Goal: Transaction & Acquisition: Purchase product/service

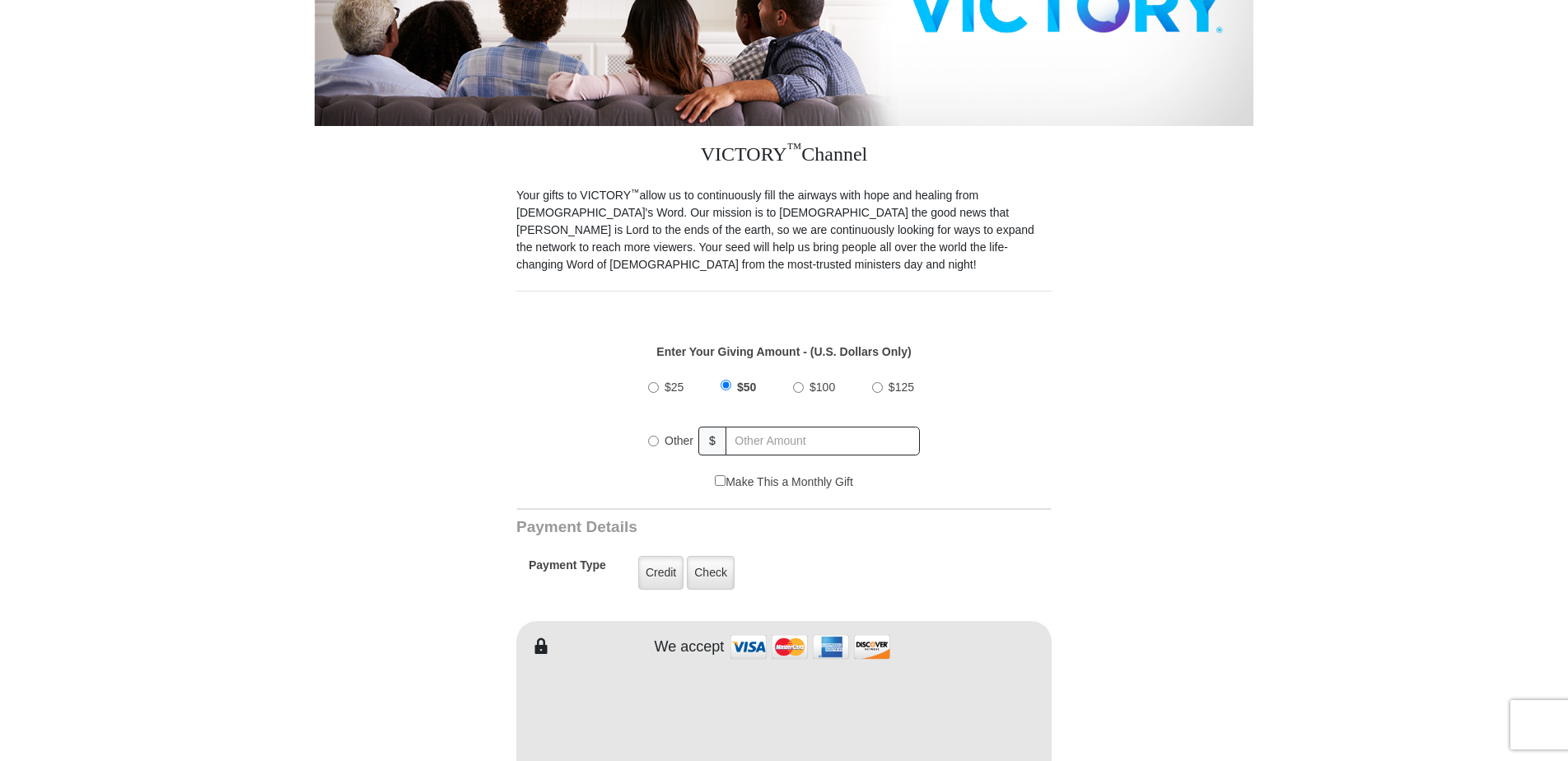
click at [651, 436] on input "Other" at bounding box center [654, 442] width 11 height 11
radio input "true"
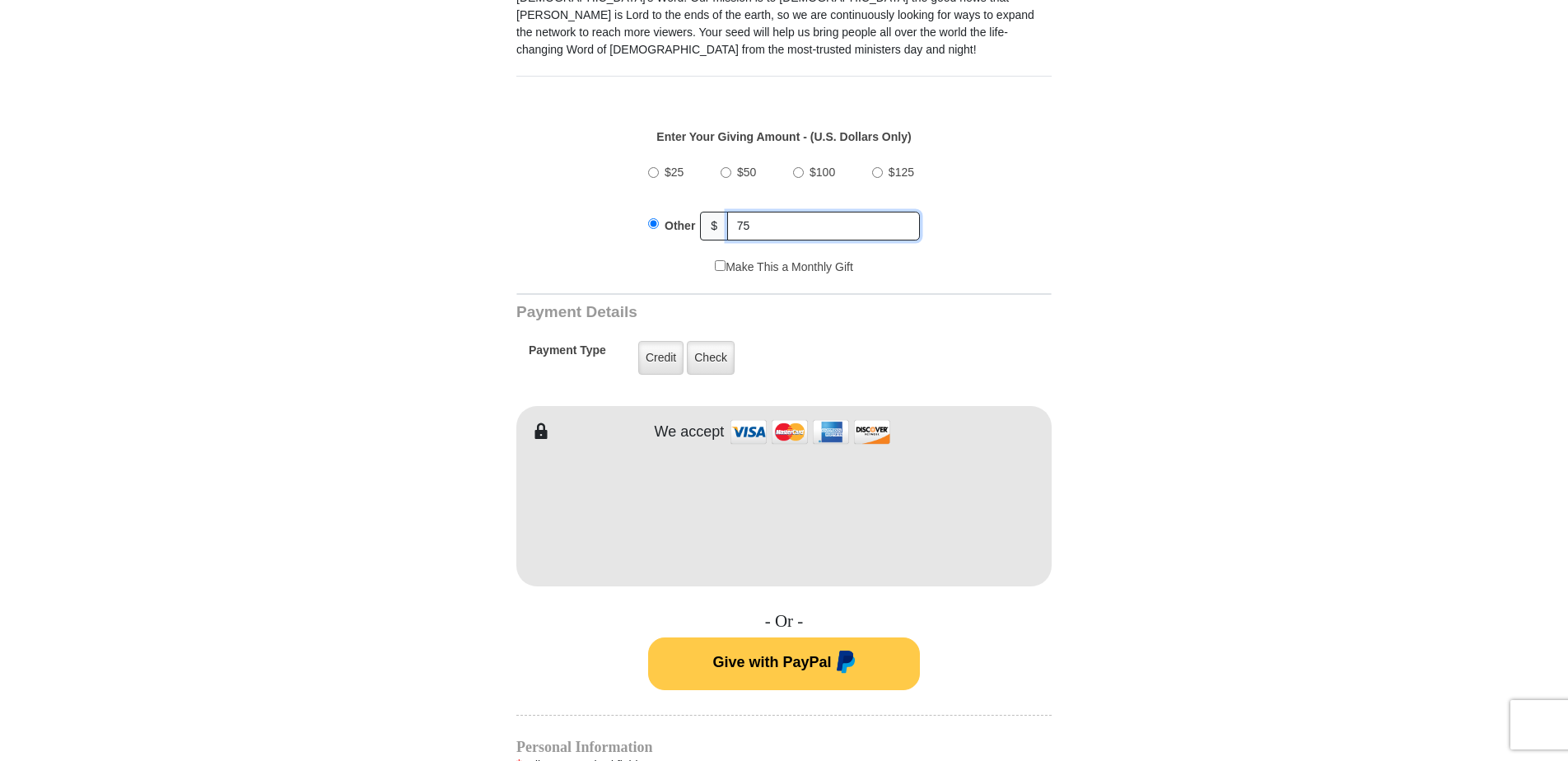
scroll to position [577, 0]
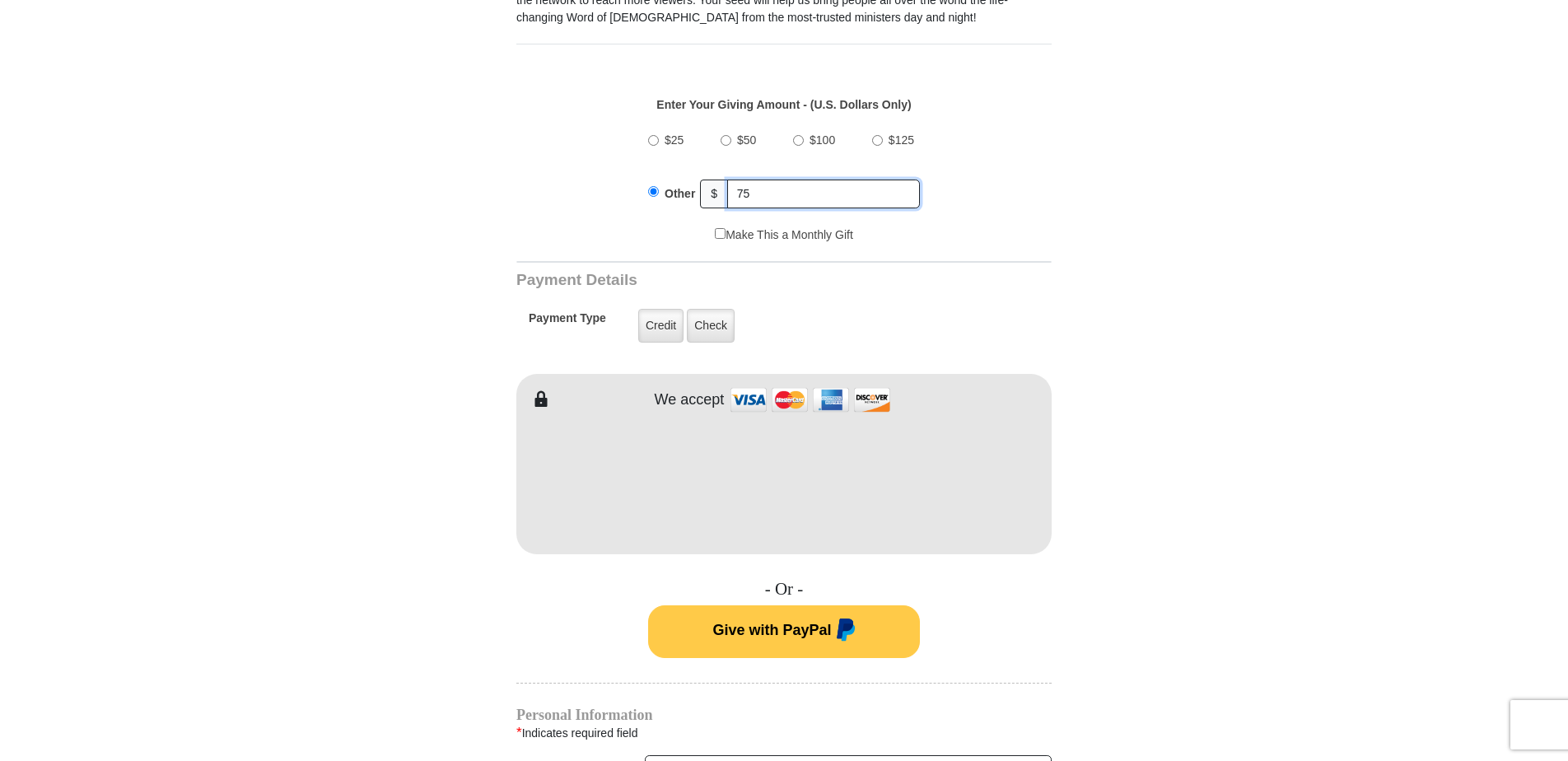
type input "75"
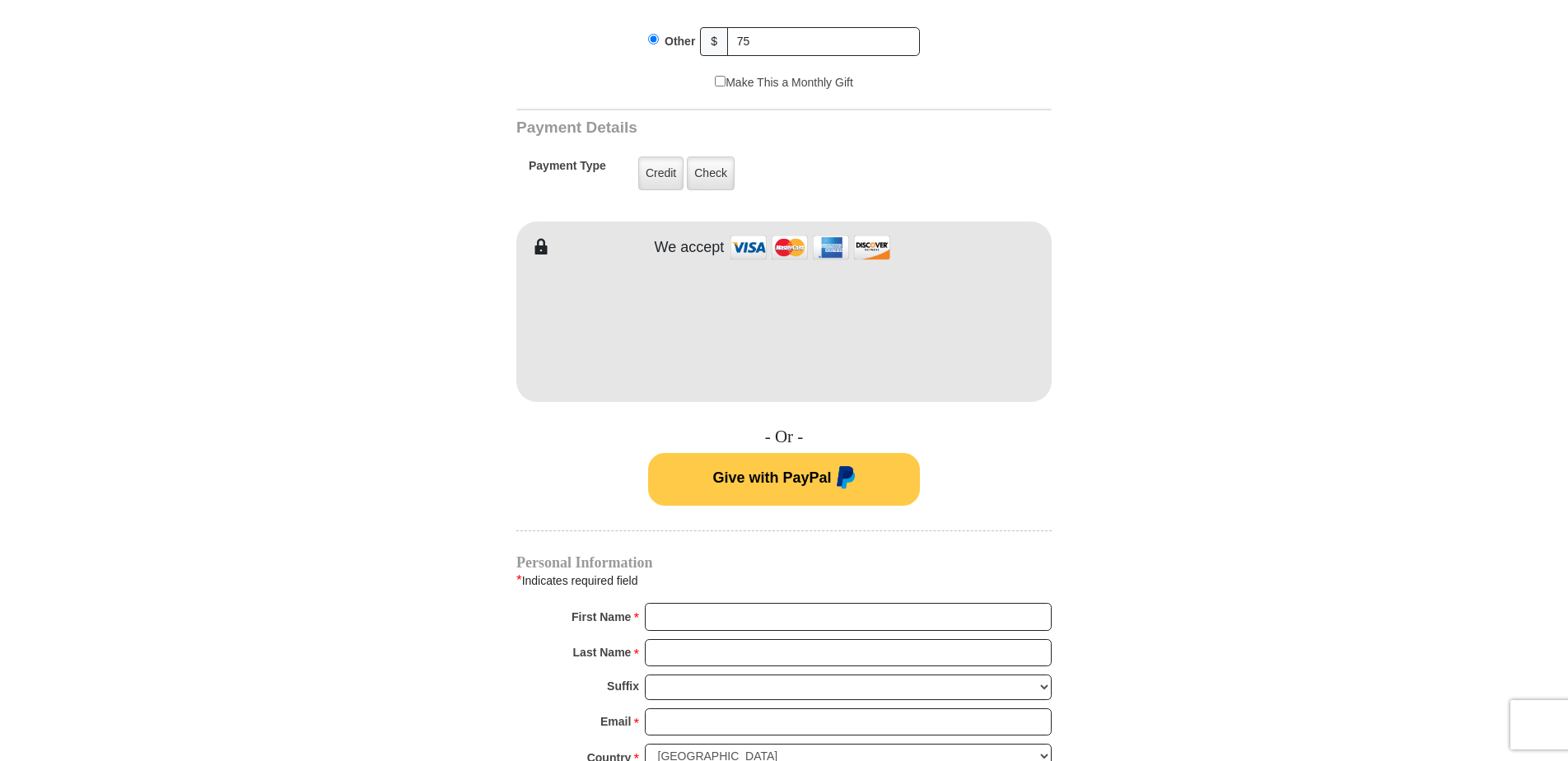
scroll to position [824, 0]
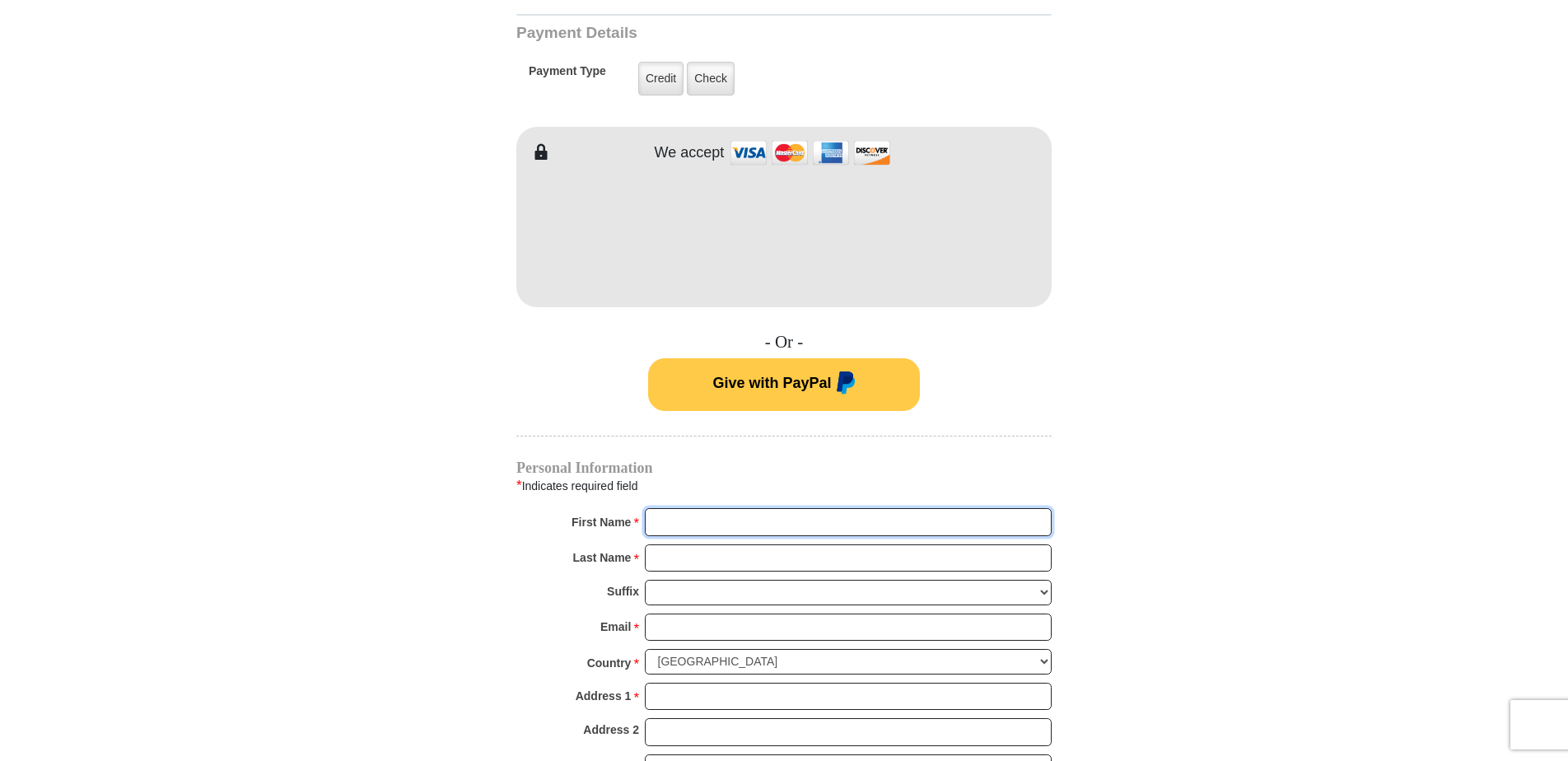
click at [667, 512] on input "First Name *" at bounding box center [848, 522] width 407 height 28
type input "Iva [PERSON_NAME]"
type input "[PERSON_NAME]"
type input "[EMAIL_ADDRESS][DOMAIN_NAME]"
type input "[STREET_ADDRESS][PERSON_NAME]"
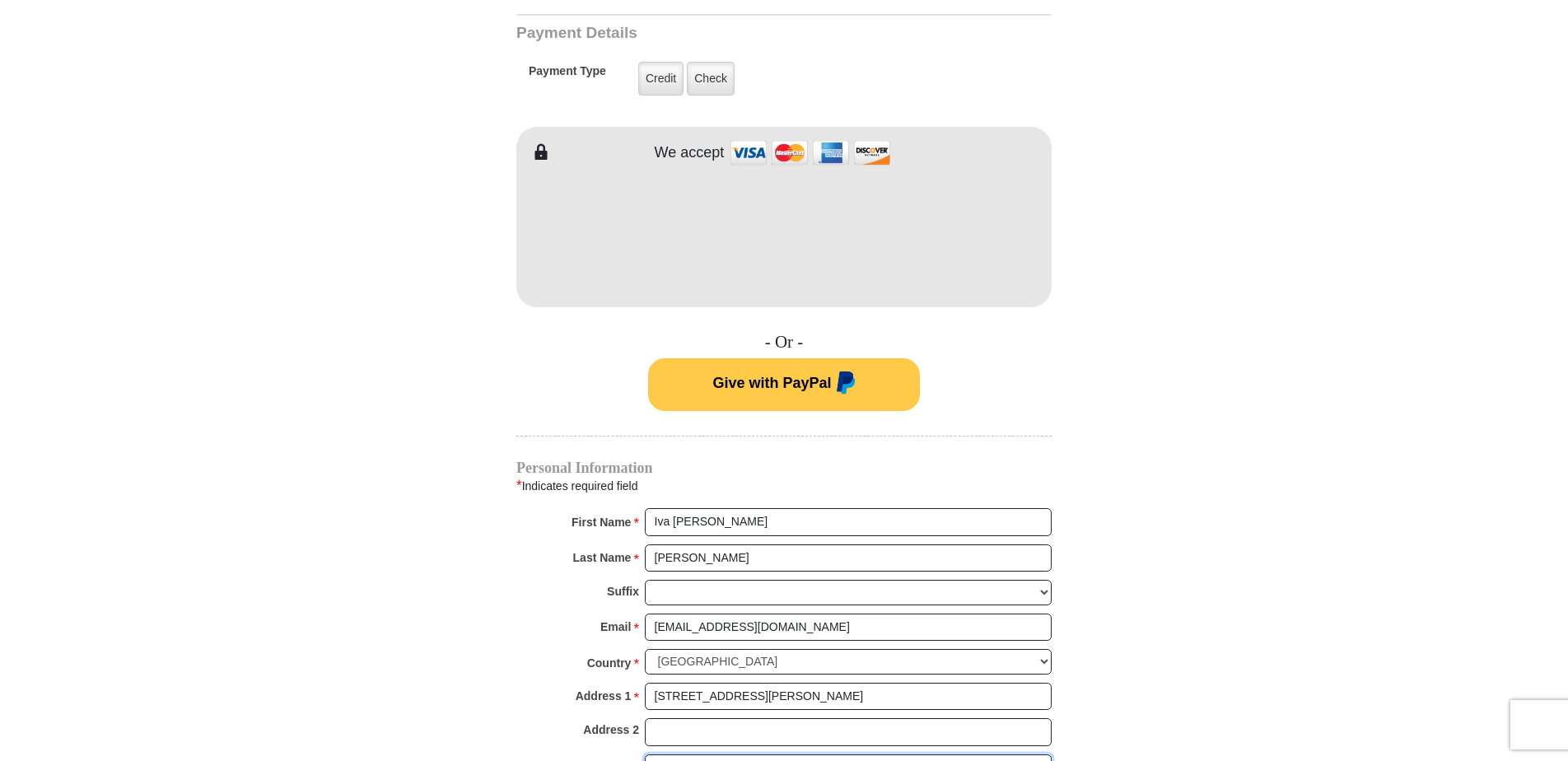
type input "[GEOGRAPHIC_DATA]"
select select "KY"
type input "42262"
type input "9314366385"
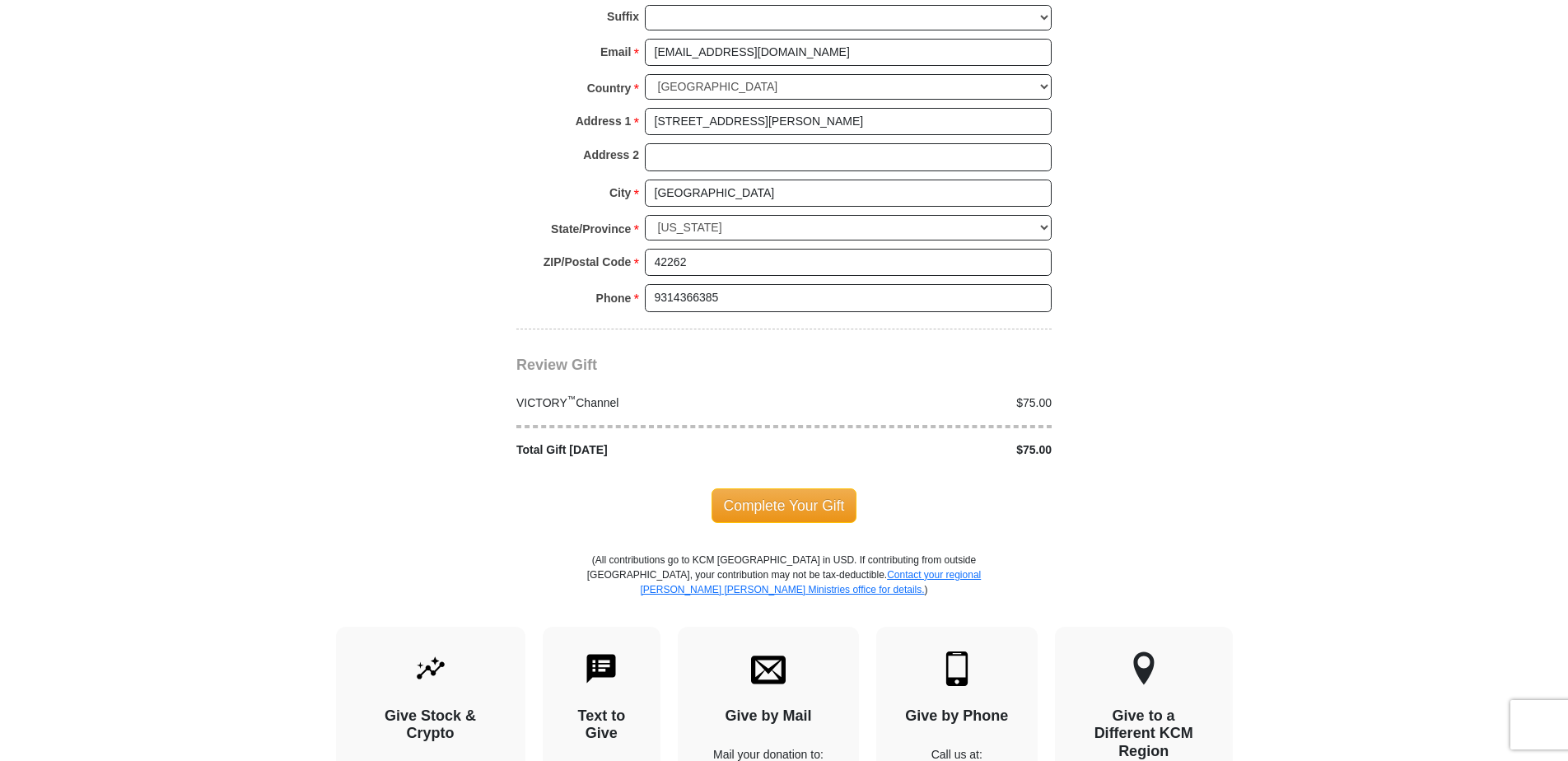
scroll to position [1401, 0]
click at [813, 490] on span "Complete Your Gift" at bounding box center [784, 503] width 146 height 35
